Goal: Task Accomplishment & Management: Complete application form

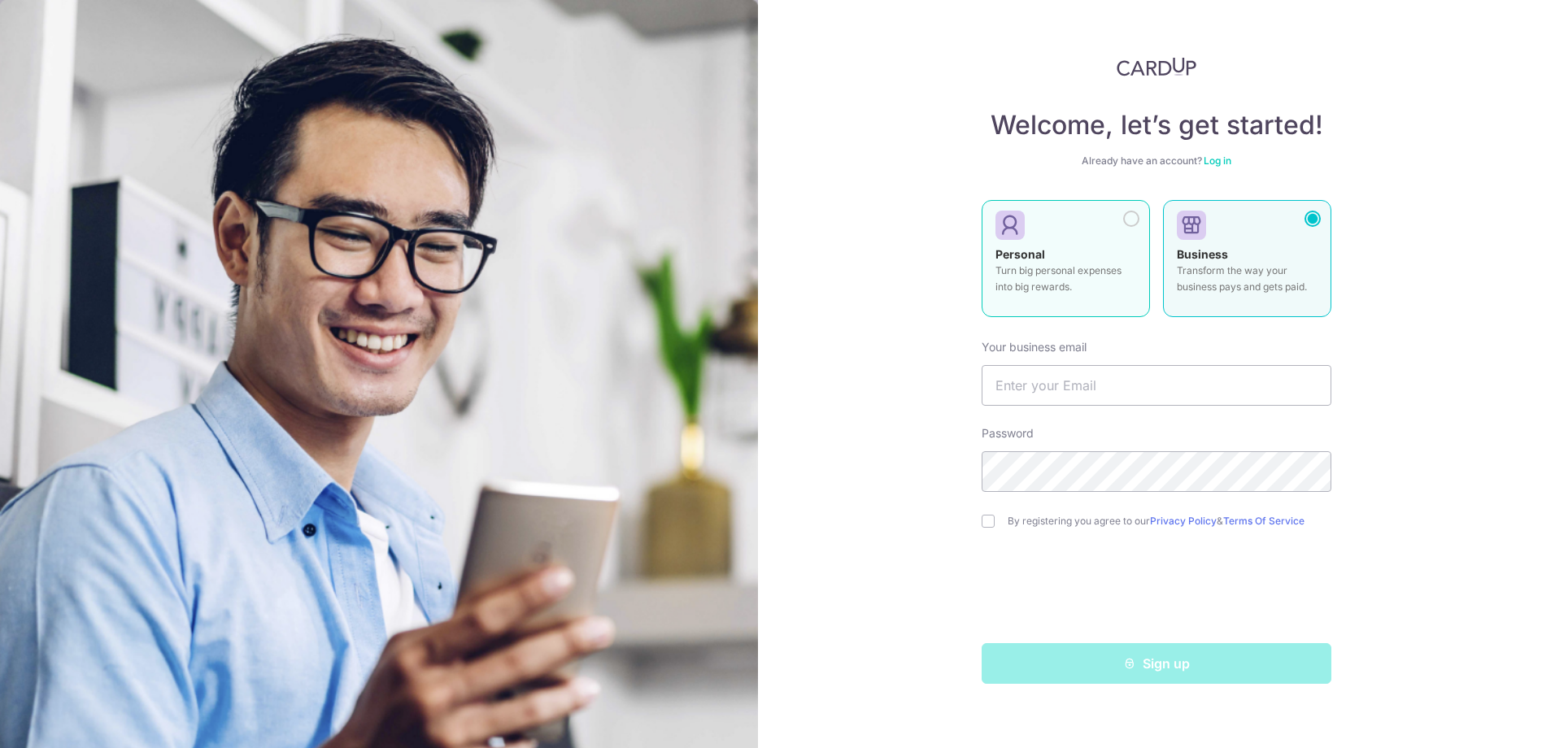
click at [1052, 268] on p "Turn big personal expenses into big rewards." at bounding box center [1065, 279] width 141 height 33
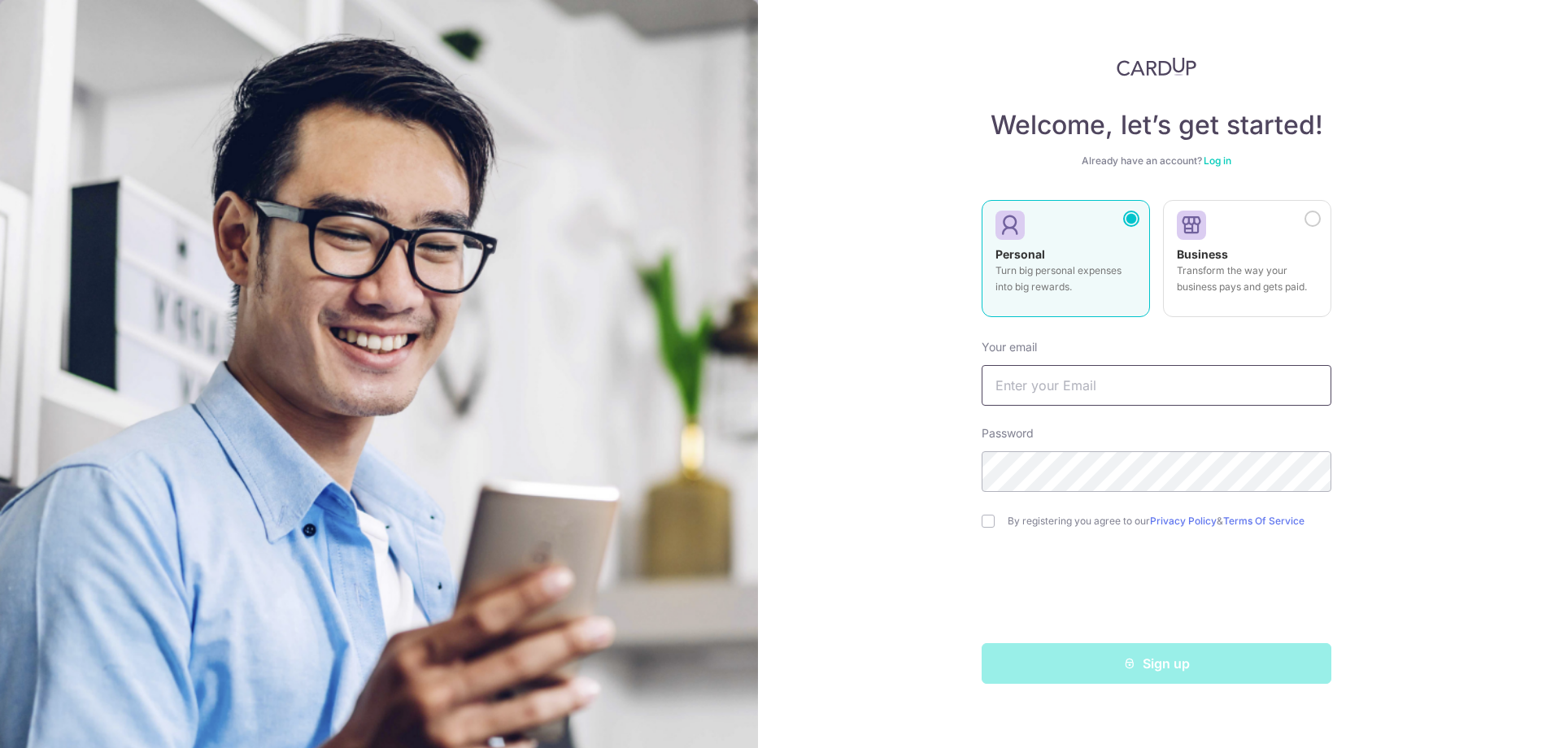
click at [1019, 401] on input "text" at bounding box center [1157, 385] width 350 height 41
click at [1091, 372] on input "vww906" at bounding box center [1157, 385] width 350 height 41
type input "[EMAIL_ADDRESS][DOMAIN_NAME]"
click at [990, 526] on input "checkbox" at bounding box center [988, 521] width 13 height 13
checkbox input "true"
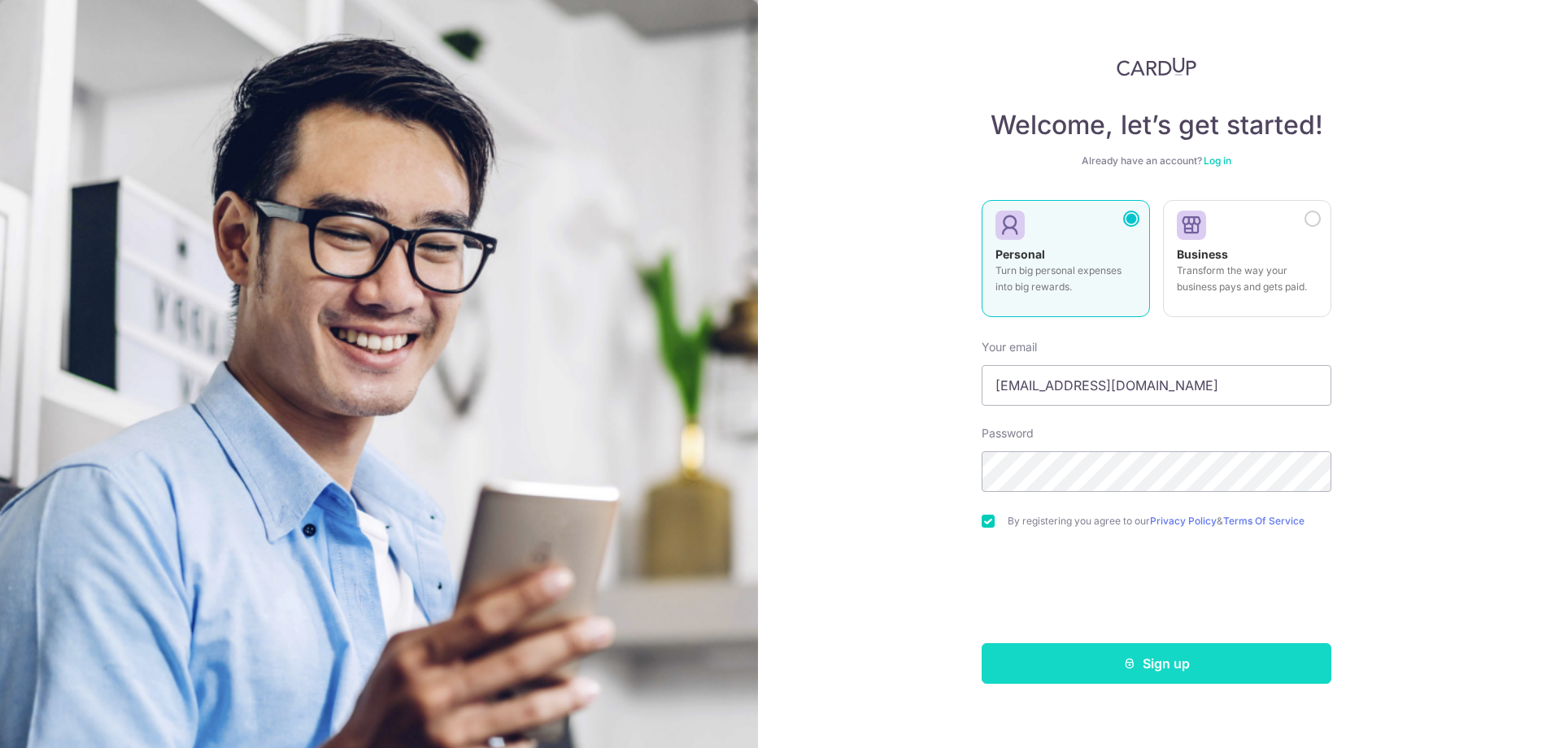
click at [1012, 683] on button "Sign up" at bounding box center [1157, 663] width 350 height 41
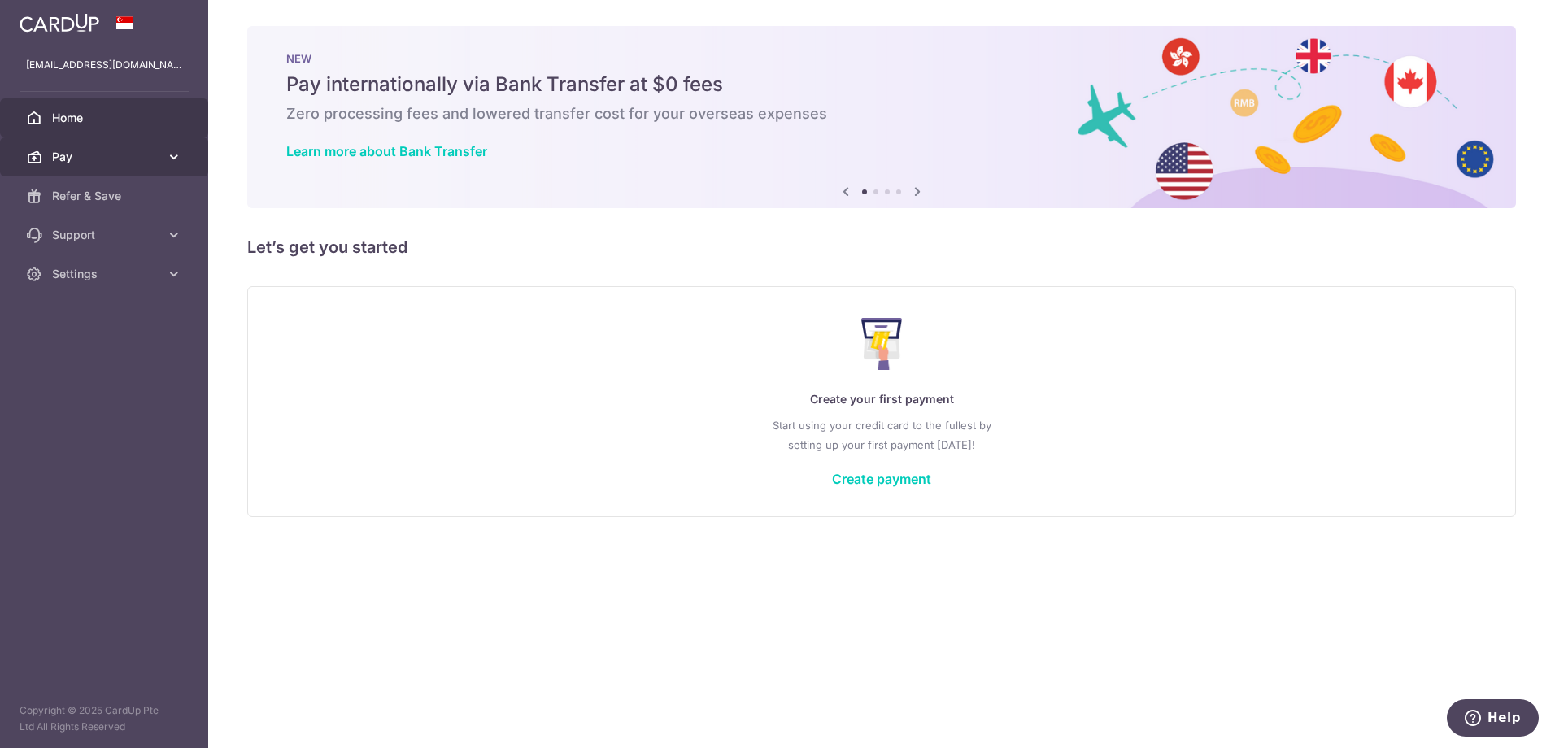
click at [94, 163] on span "Pay" at bounding box center [105, 157] width 107 height 16
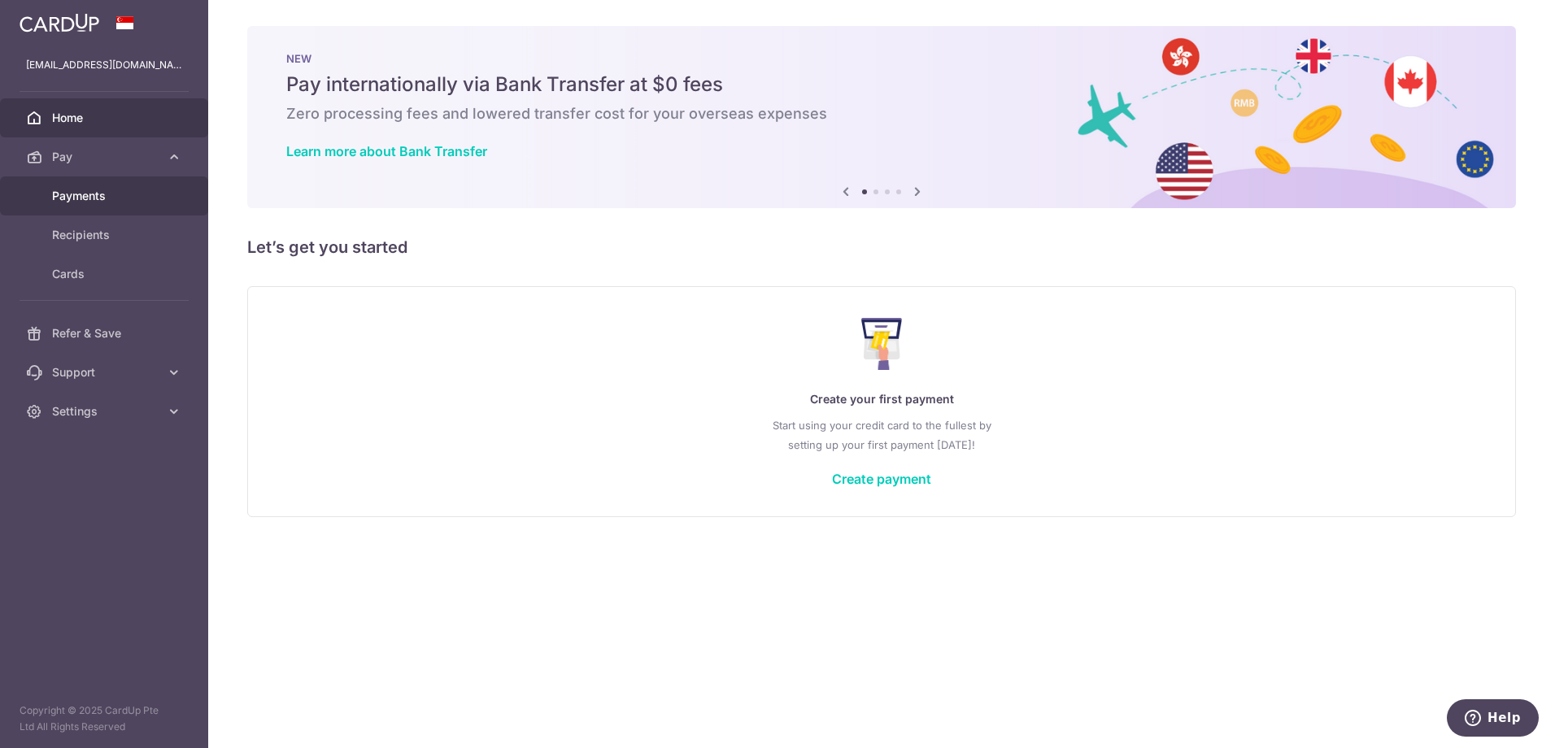
click at [121, 194] on span "Payments" at bounding box center [105, 196] width 107 height 16
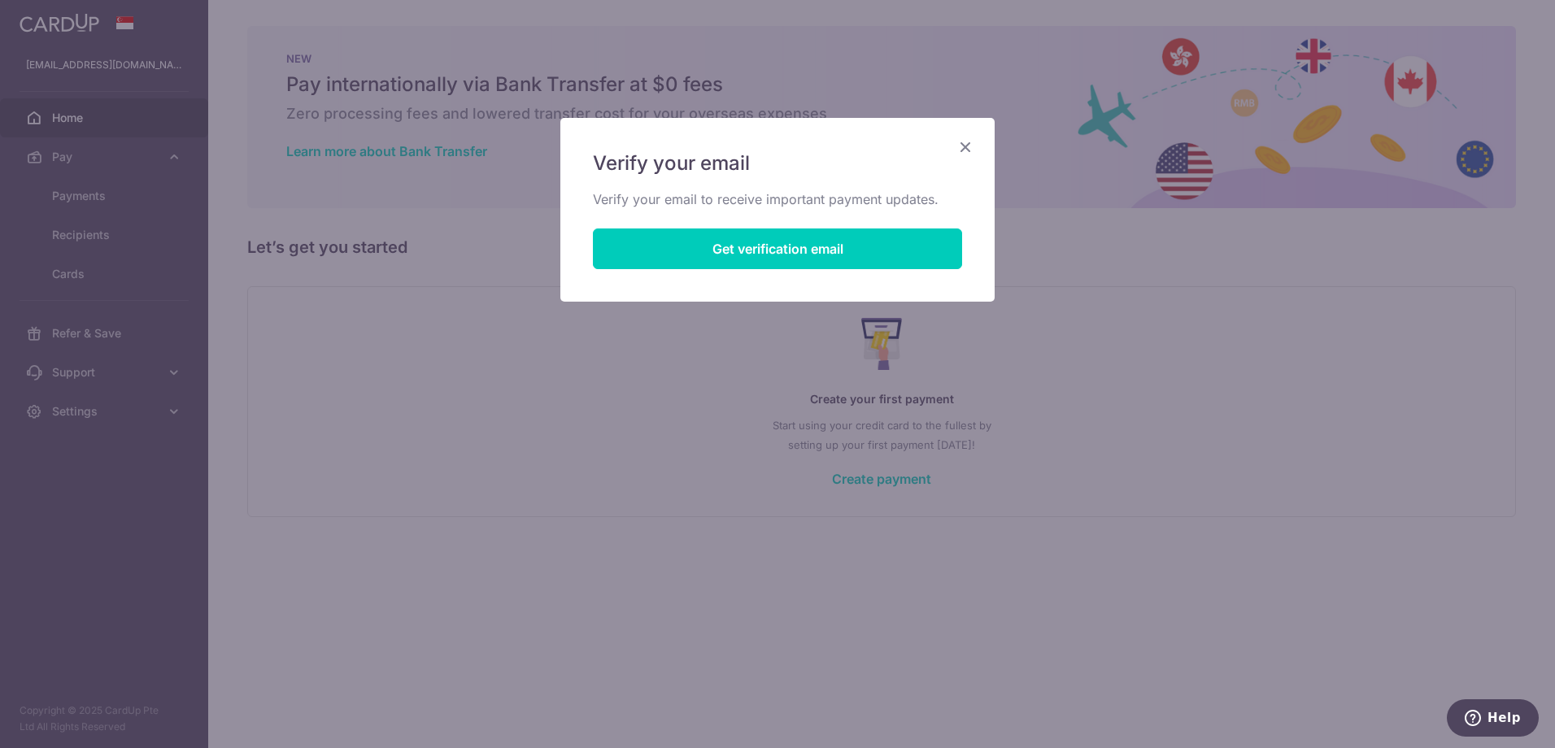
click at [968, 143] on icon "Close" at bounding box center [966, 147] width 20 height 20
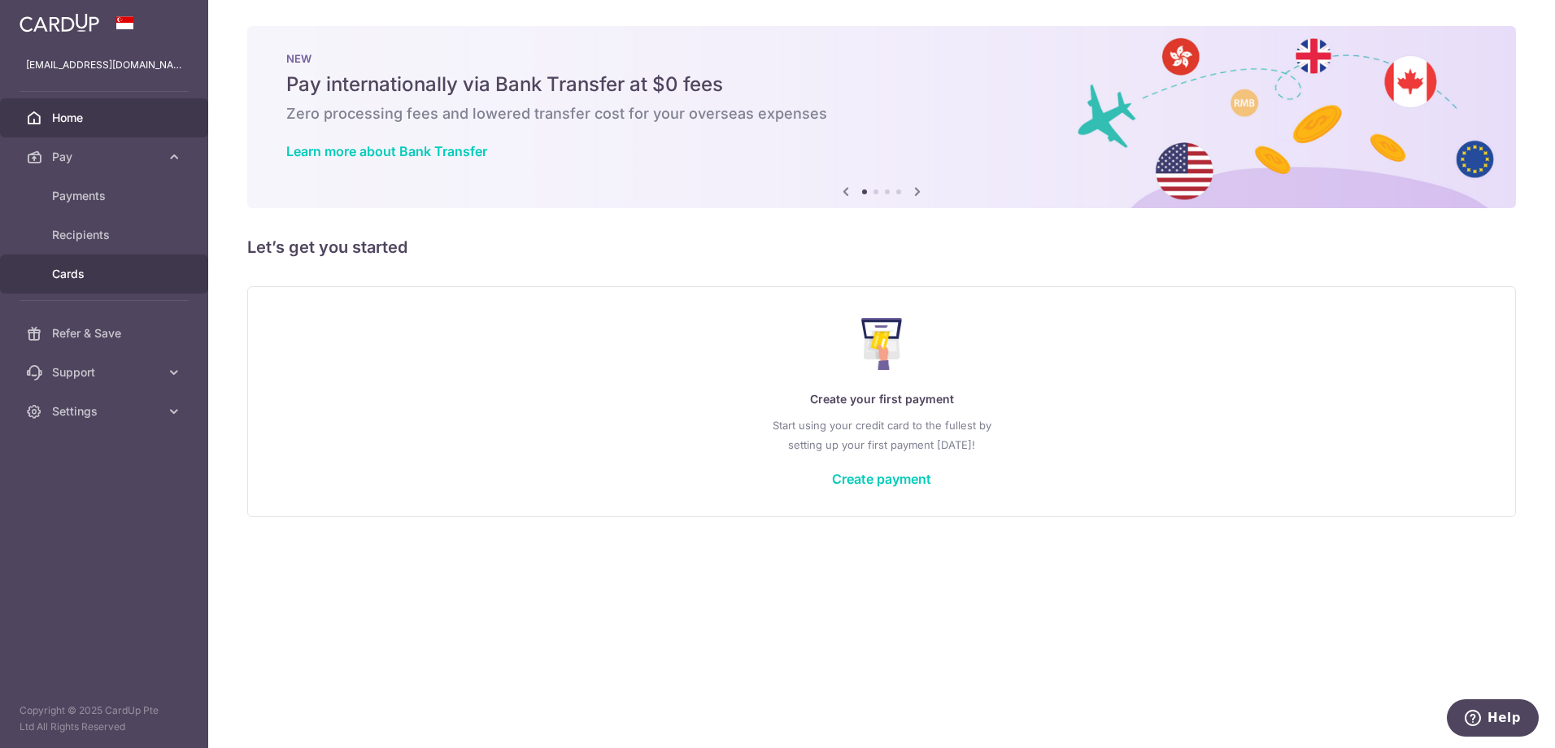
click at [75, 286] on link "Cards" at bounding box center [104, 274] width 208 height 39
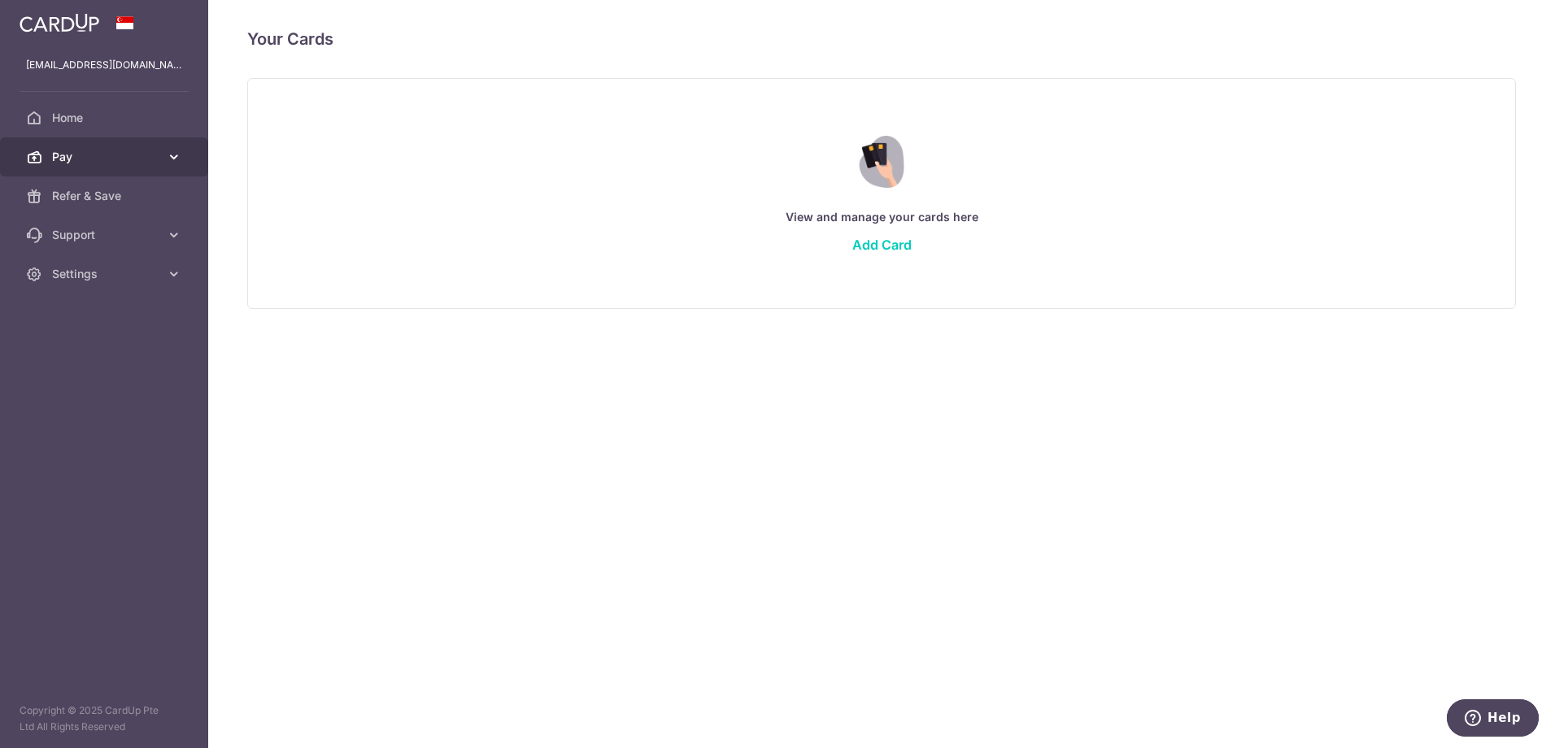
click at [83, 154] on span "Pay" at bounding box center [105, 157] width 107 height 16
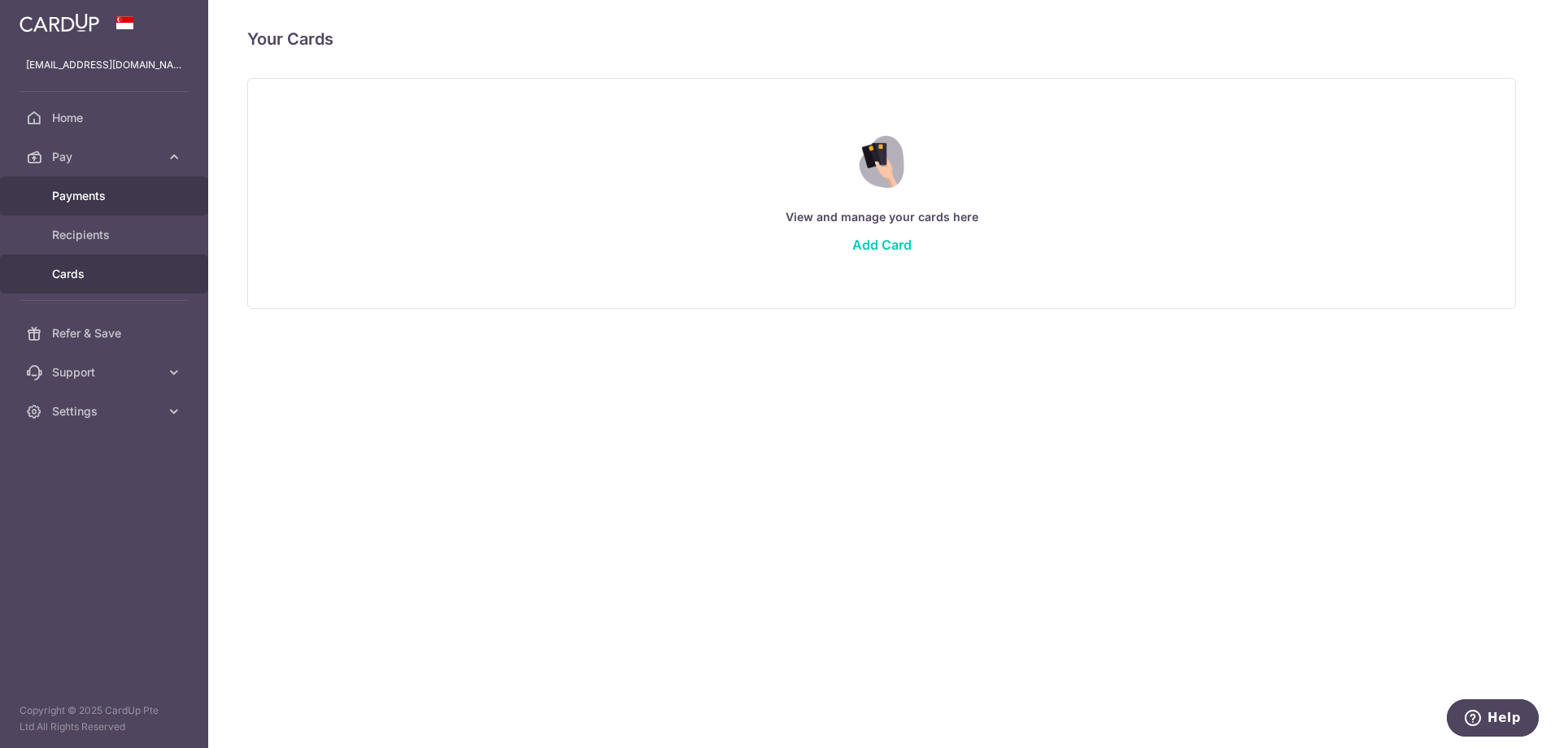
click at [83, 189] on span "Payments" at bounding box center [105, 196] width 107 height 16
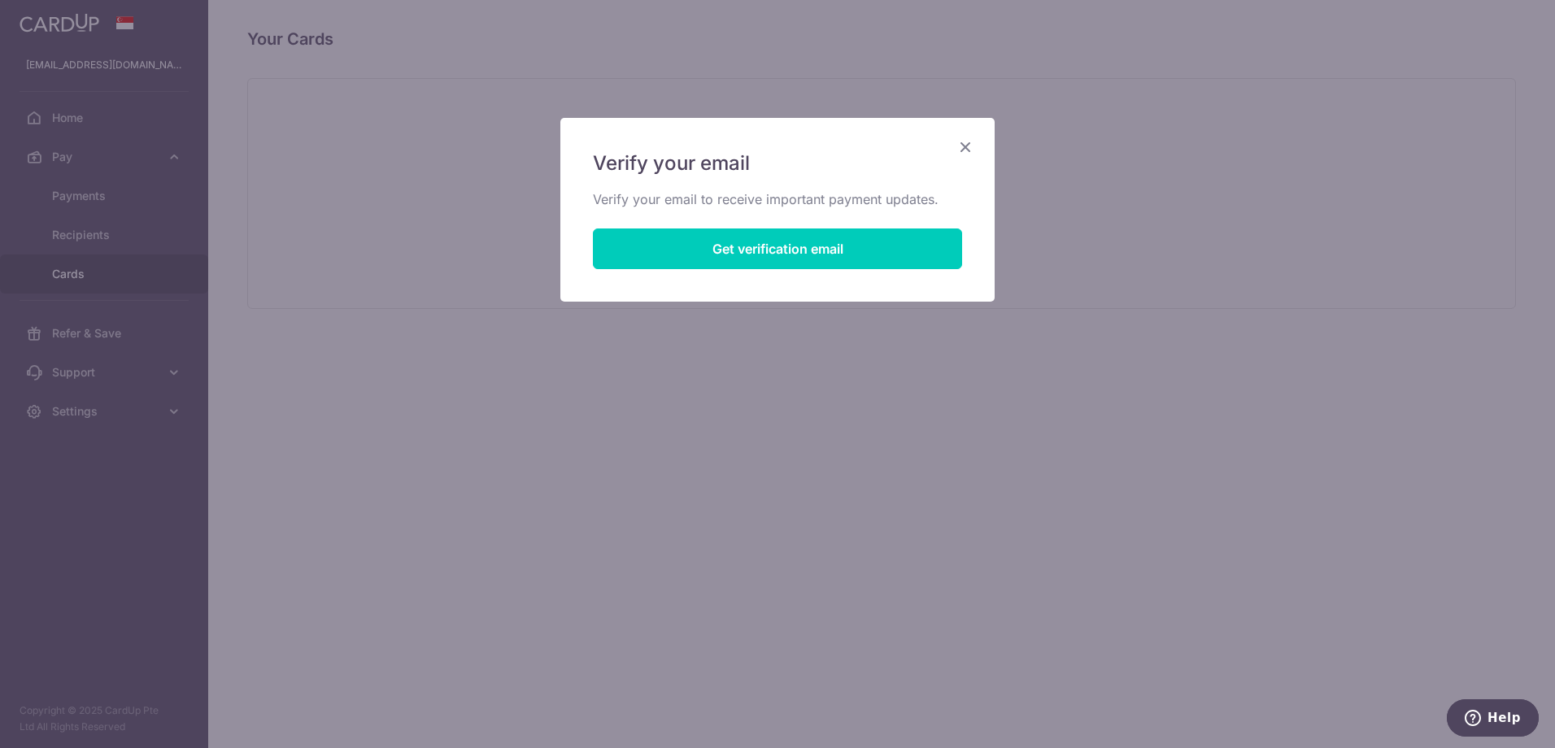
click at [969, 144] on icon "Close" at bounding box center [966, 147] width 20 height 20
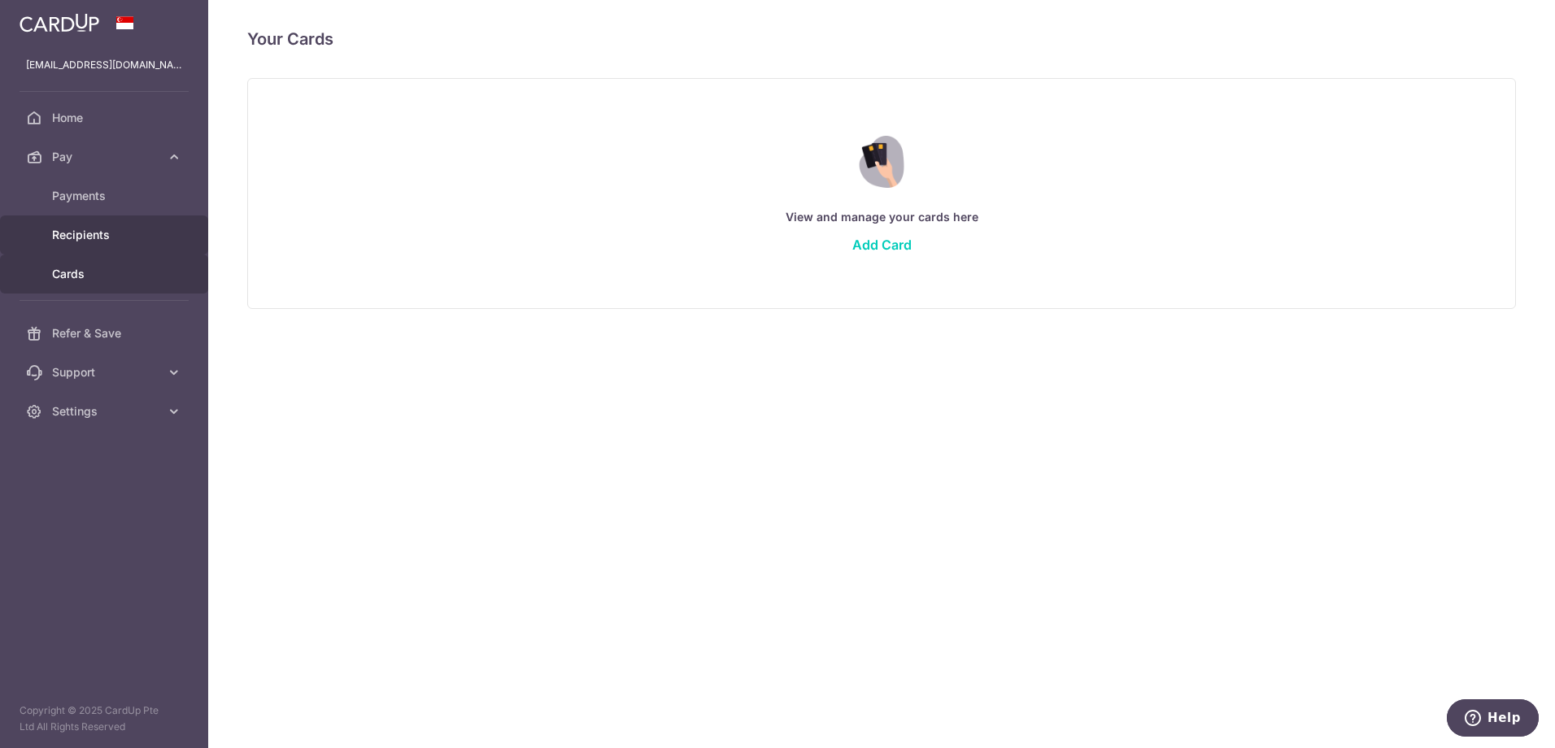
click at [87, 225] on link "Recipients" at bounding box center [104, 234] width 208 height 39
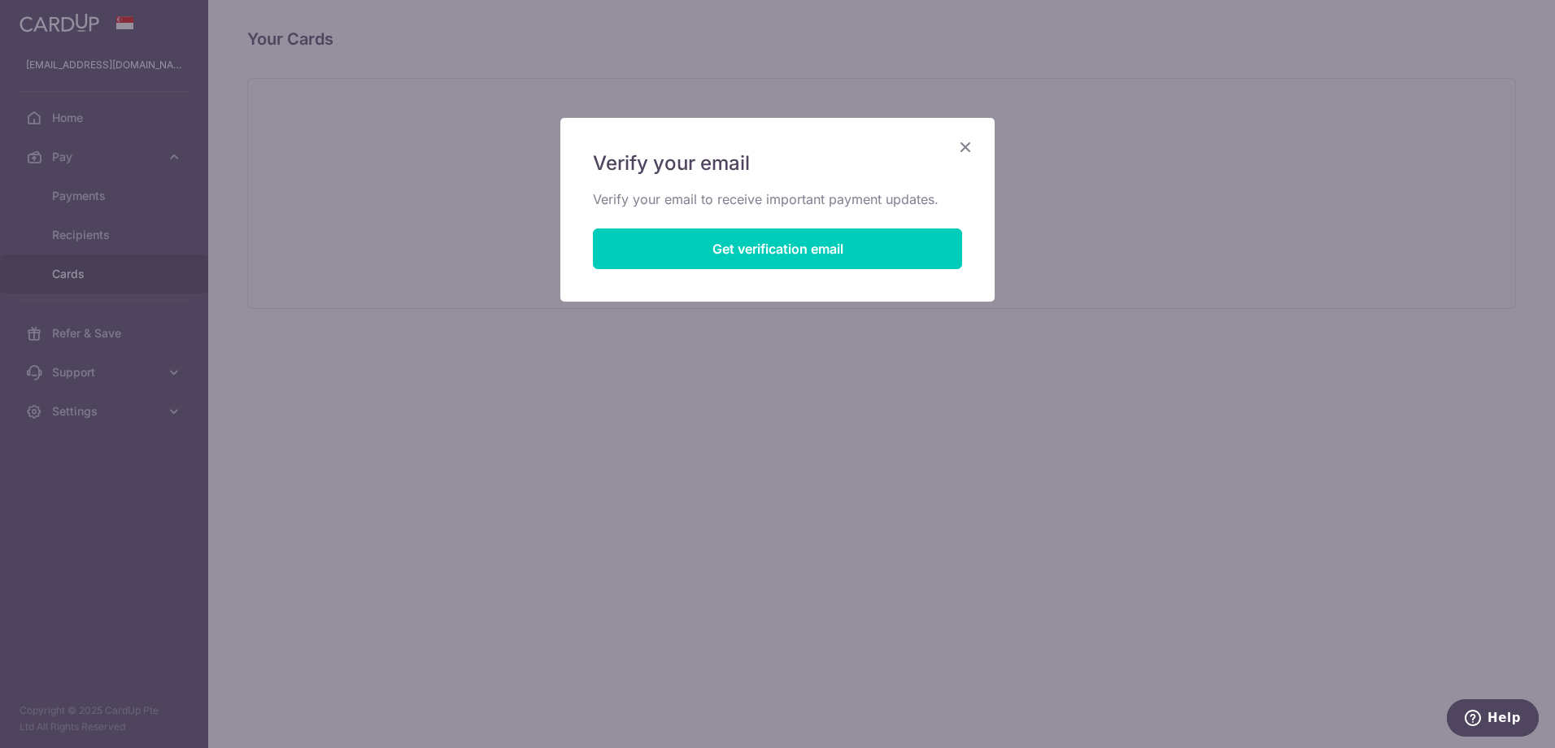
click at [971, 146] on icon "Close" at bounding box center [966, 147] width 20 height 20
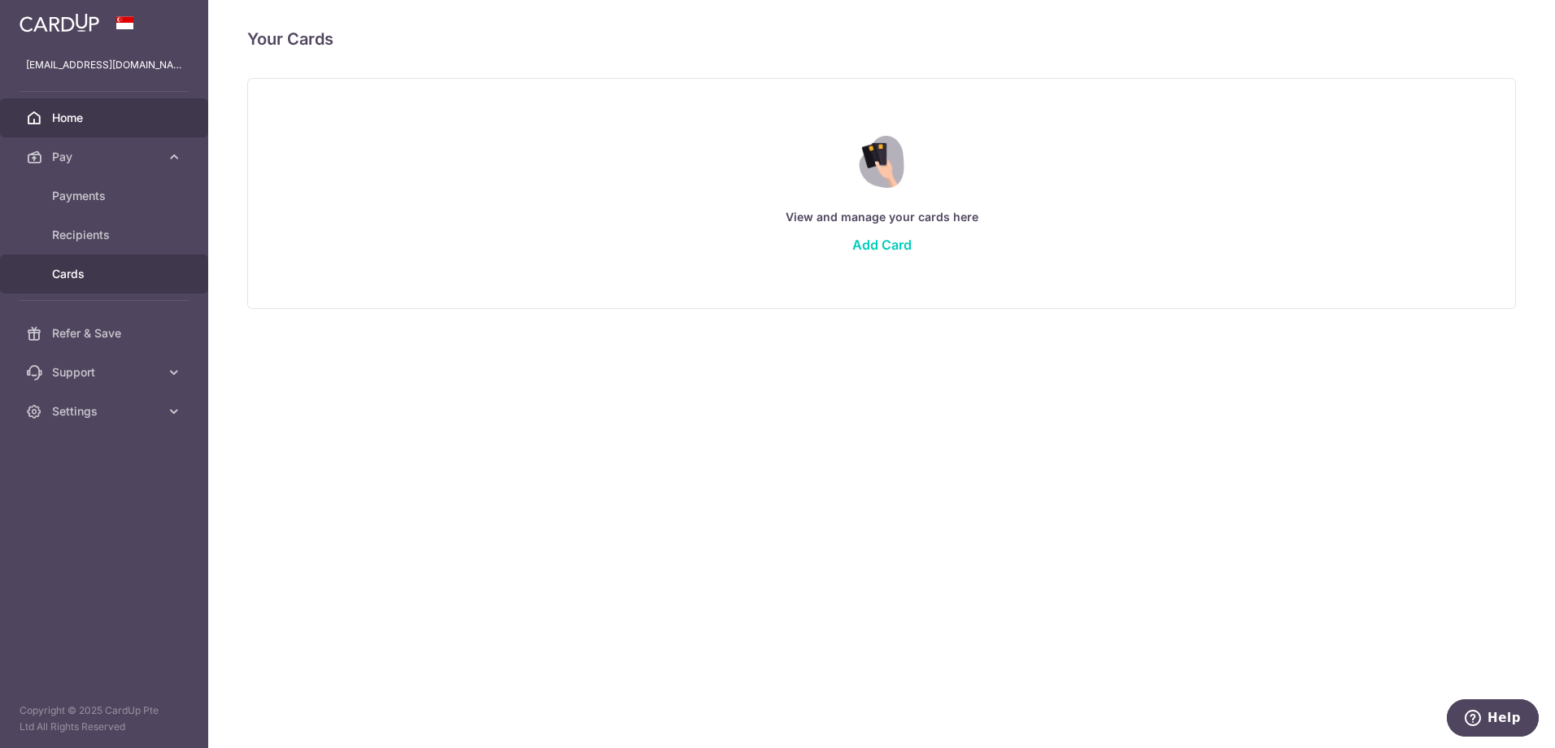
click at [56, 113] on span "Home" at bounding box center [105, 118] width 107 height 16
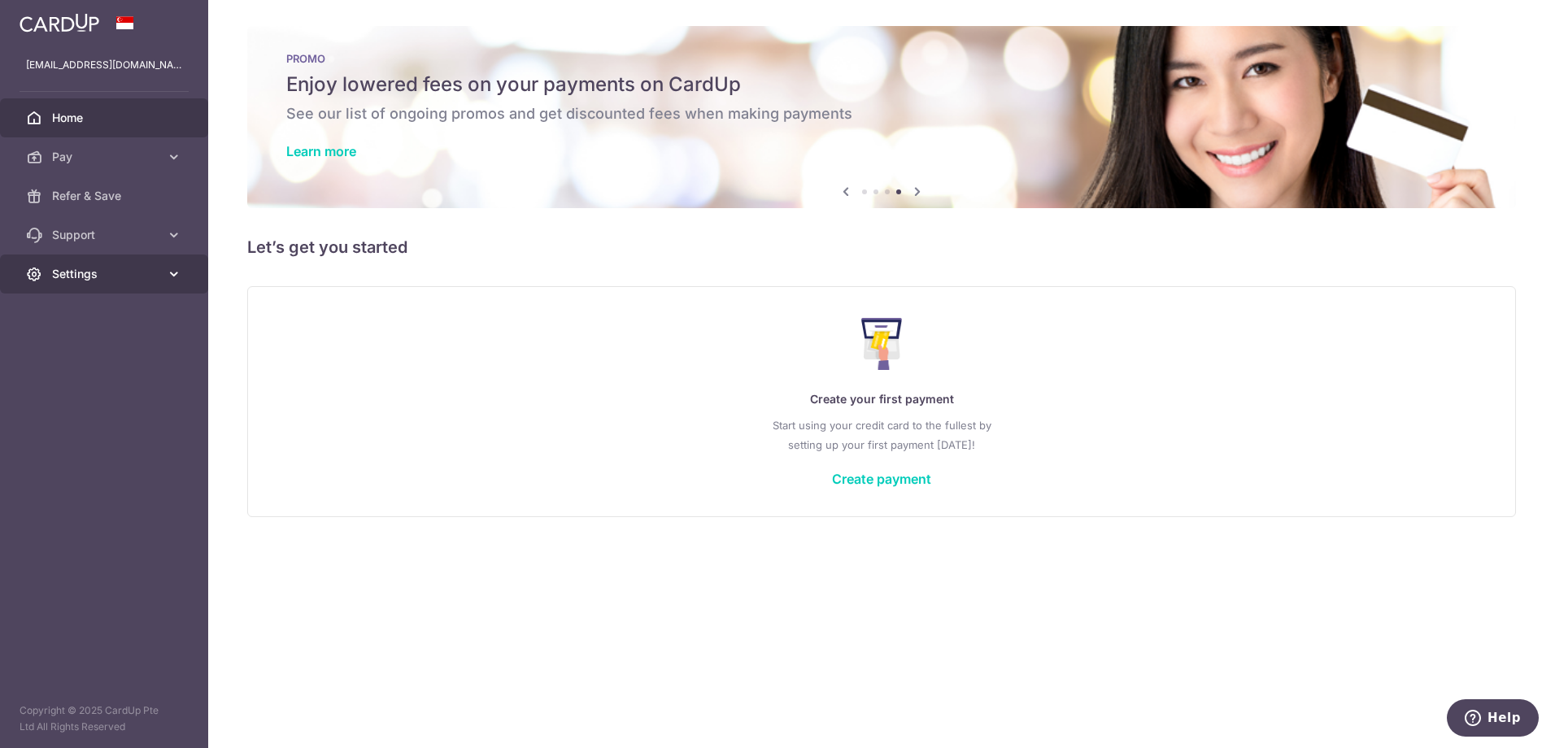
click at [43, 270] on link "Settings" at bounding box center [104, 274] width 208 height 39
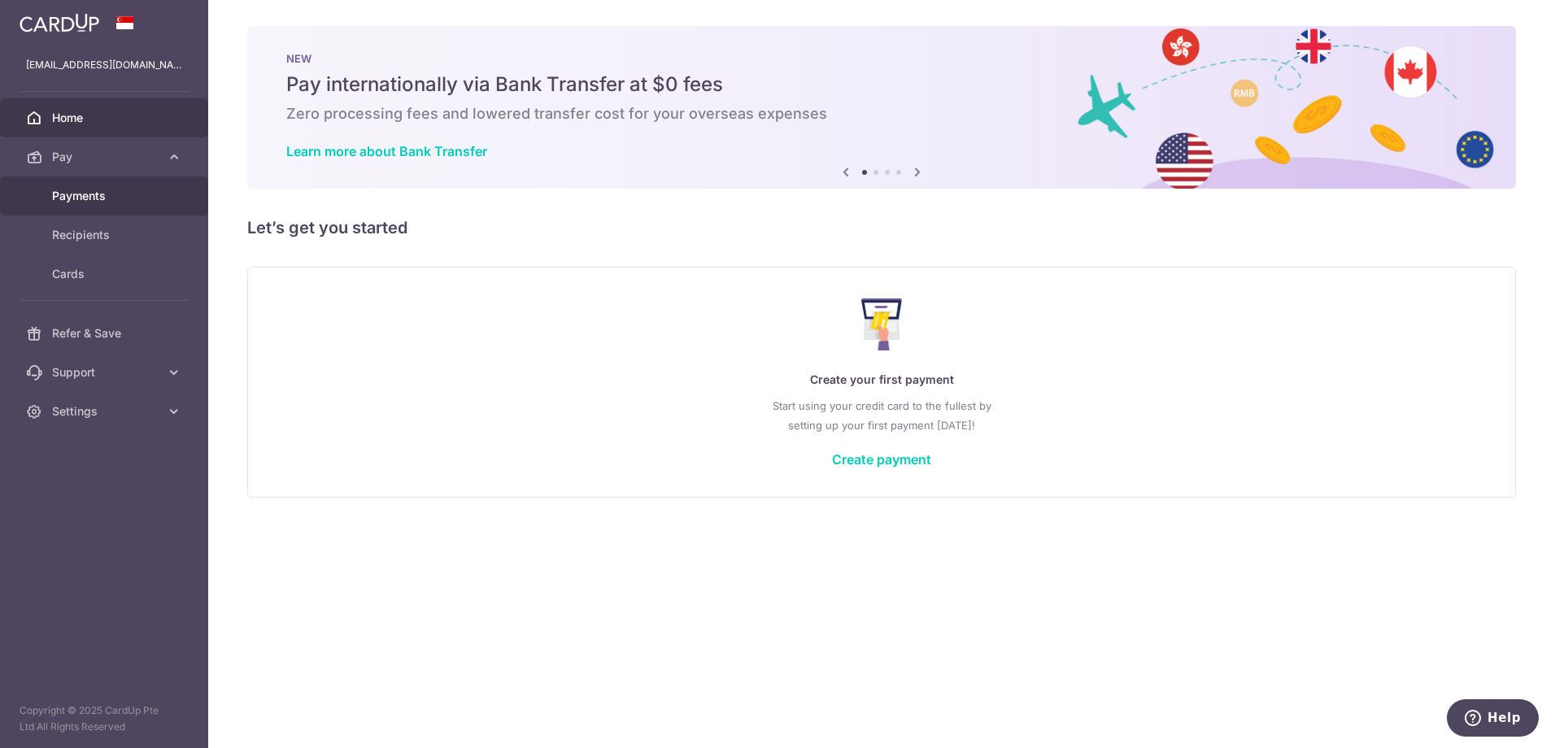
click at [148, 202] on span "Payments" at bounding box center [105, 196] width 107 height 16
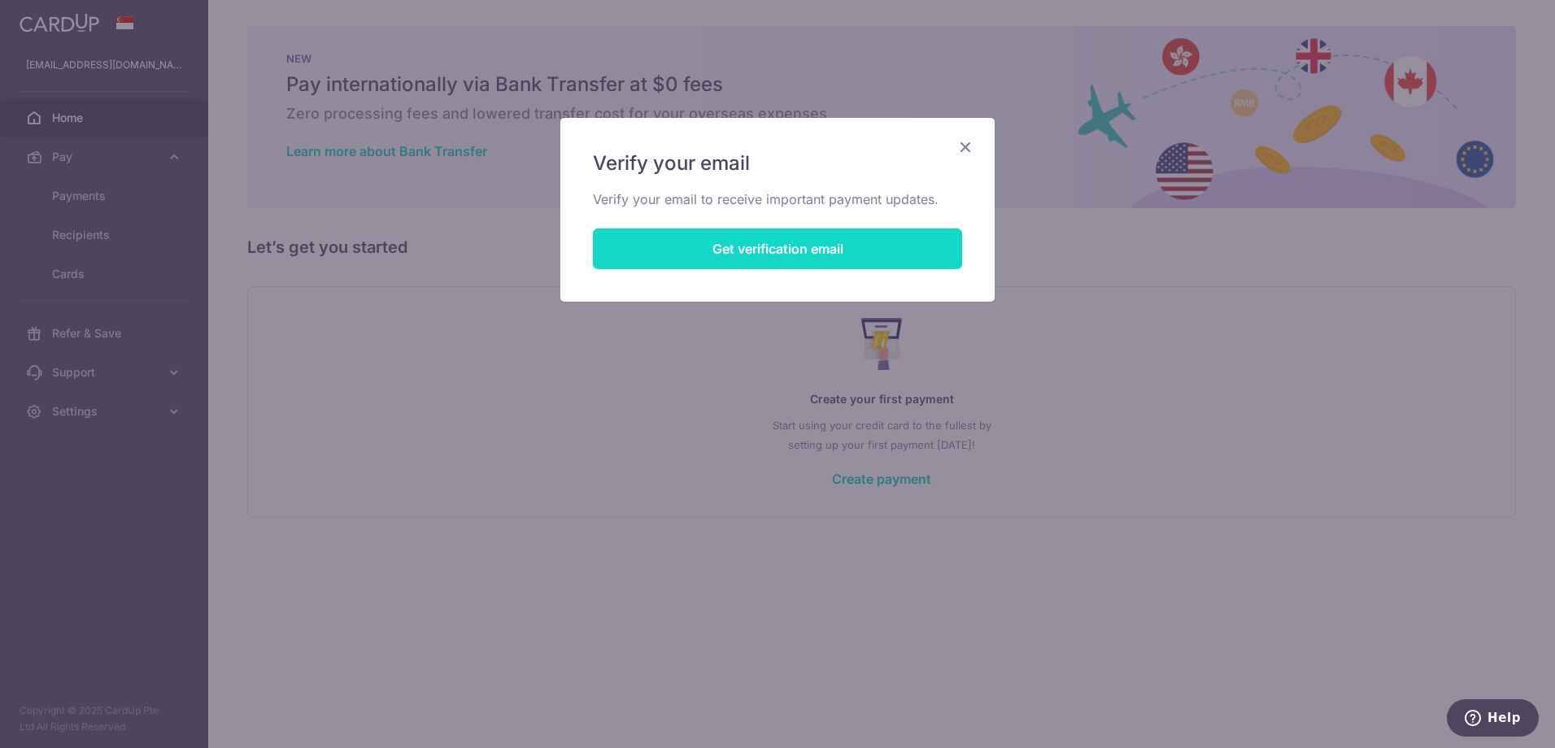
click at [862, 253] on button "Get verification email" at bounding box center [777, 249] width 369 height 41
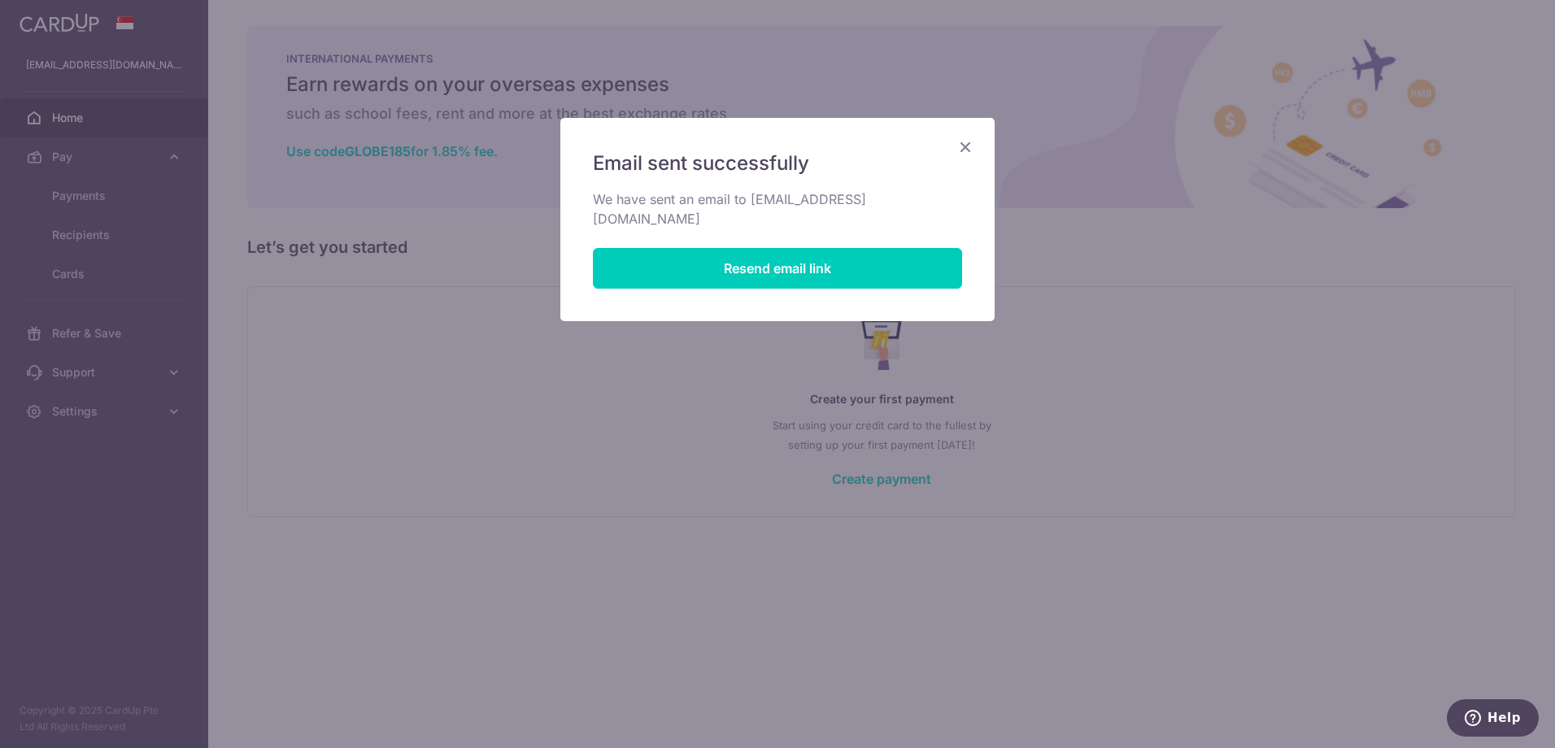
click at [965, 138] on icon "Close" at bounding box center [966, 147] width 20 height 20
